Goal: Check status: Check status

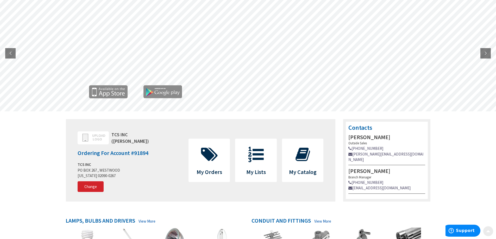
scroll to position [78, 0]
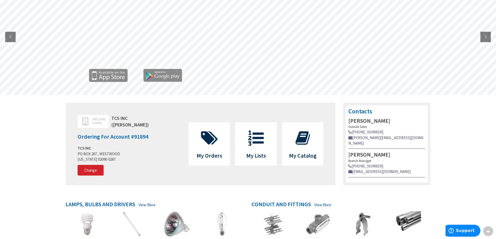
click at [207, 137] on icon at bounding box center [209, 138] width 22 height 16
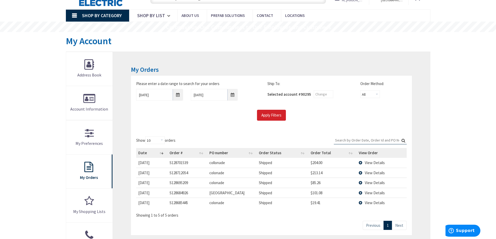
scroll to position [26, 0]
click at [369, 160] on span "View Details" at bounding box center [374, 162] width 20 height 5
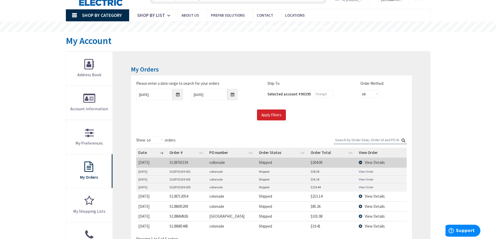
click at [364, 171] on link "View Order" at bounding box center [365, 171] width 15 height 4
click at [365, 177] on link "View Order" at bounding box center [365, 179] width 15 height 4
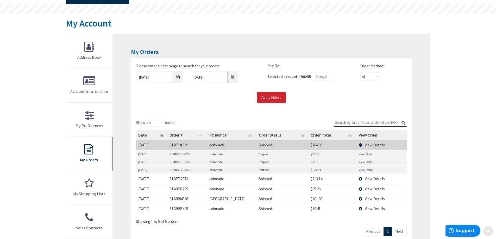
scroll to position [52, 0]
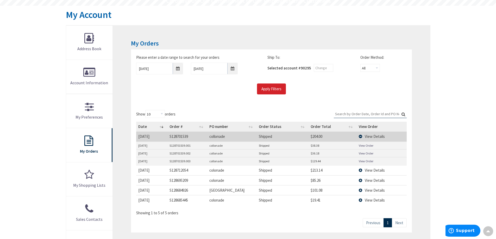
click at [364, 160] on link "View Order" at bounding box center [365, 161] width 15 height 4
click at [361, 136] on td "View Details" at bounding box center [381, 137] width 50 height 10
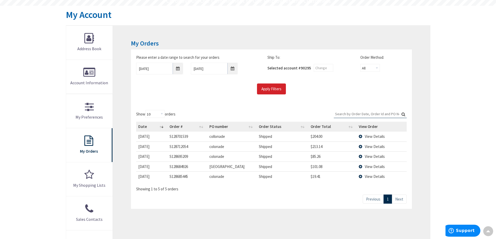
click at [360, 146] on td "View Details" at bounding box center [381, 147] width 50 height 10
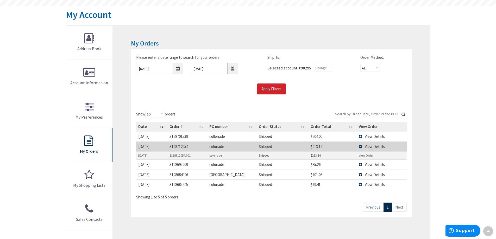
click at [364, 154] on link "View Order" at bounding box center [365, 155] width 15 height 4
click at [362, 146] on td "View Details" at bounding box center [381, 147] width 50 height 10
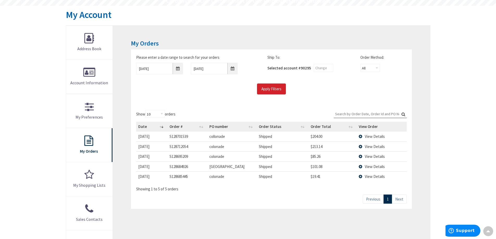
click at [361, 165] on td "View Details" at bounding box center [381, 167] width 50 height 10
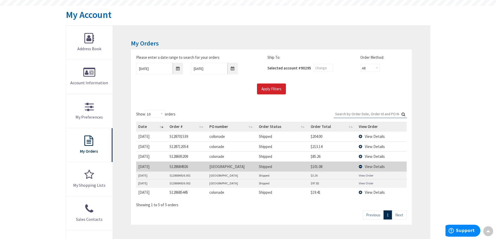
click at [367, 176] on link "View Order" at bounding box center [365, 175] width 15 height 4
click at [364, 183] on link "View Order" at bounding box center [365, 183] width 15 height 4
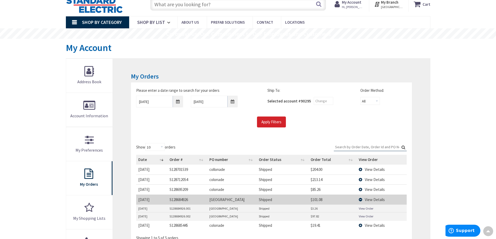
scroll to position [0, 0]
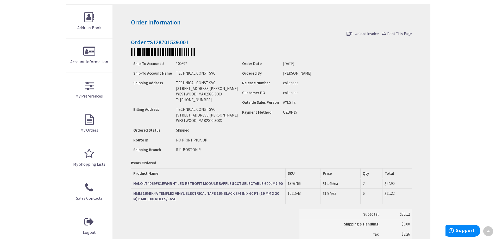
scroll to position [1, 0]
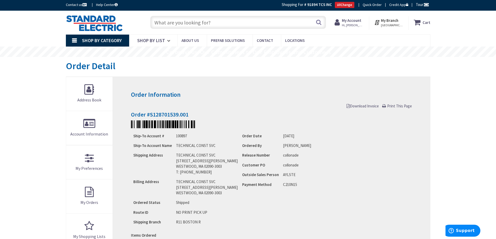
click at [368, 107] on span "Download Invoice" at bounding box center [362, 106] width 32 height 5
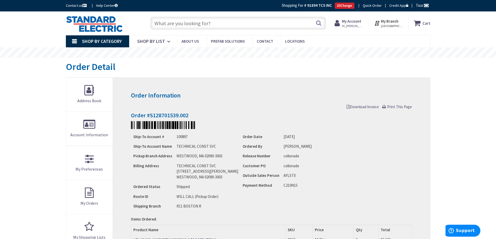
click at [361, 107] on span "Download Invoice" at bounding box center [362, 106] width 32 height 5
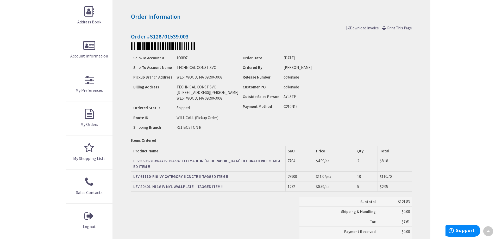
scroll to position [79, 0]
click at [363, 28] on span "Download Invoice" at bounding box center [362, 27] width 32 height 5
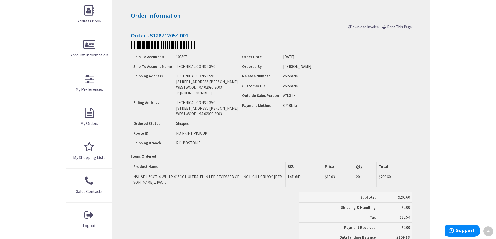
scroll to position [79, 0]
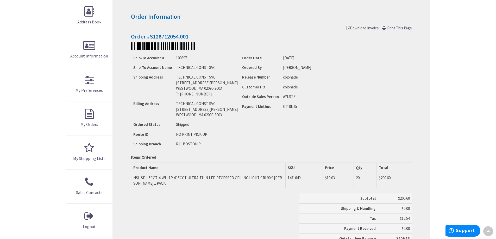
click at [360, 29] on span "Download Invoice" at bounding box center [362, 27] width 32 height 5
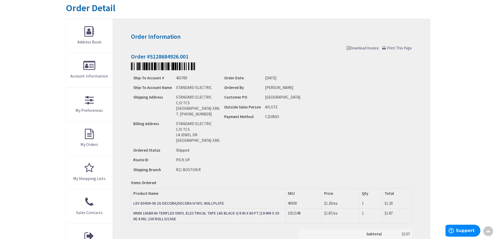
scroll to position [53, 0]
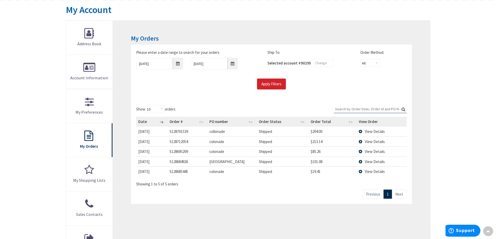
scroll to position [57, 0]
click at [337, 221] on div "My Orders Please enter a date range to search for your orders [DATE] [DATE] Shi…" at bounding box center [271, 140] width 317 height 239
